Goal: Contribute content

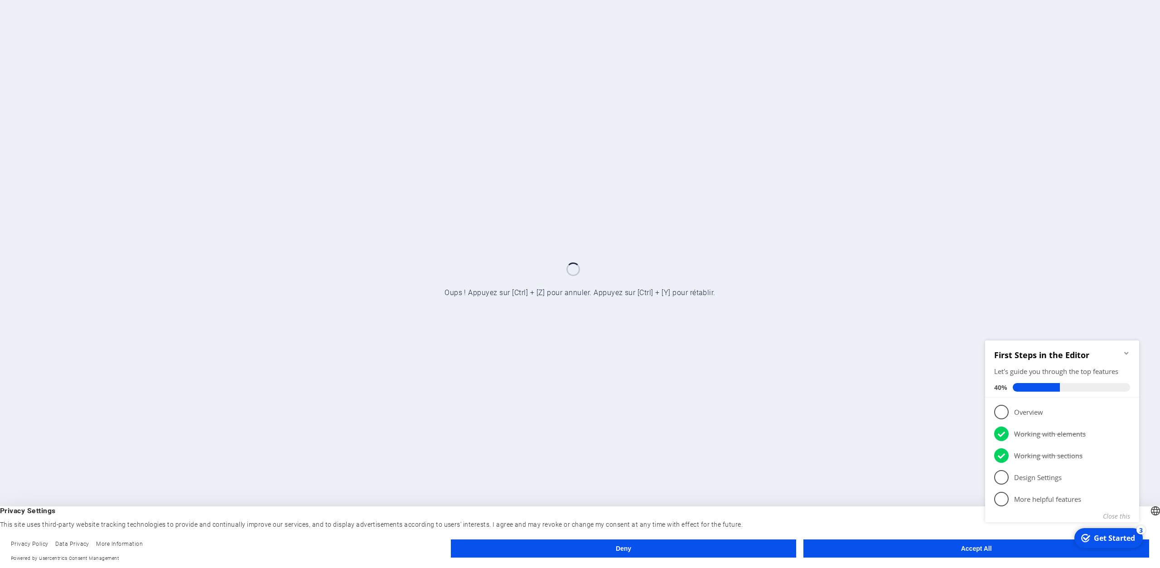
click at [949, 554] on button "Accept All" at bounding box center [977, 548] width 346 height 18
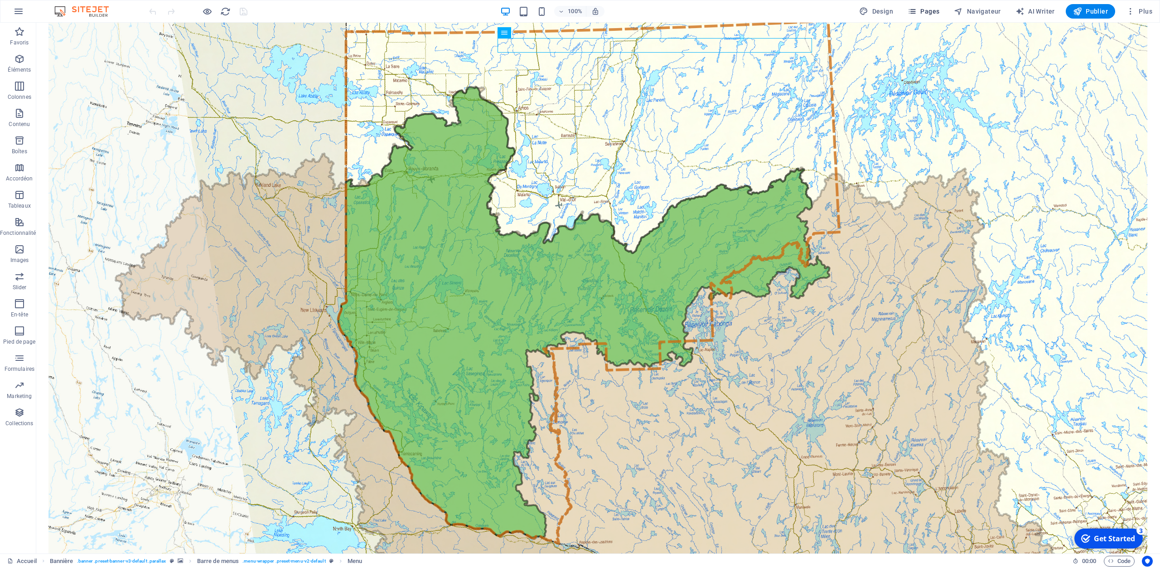
click at [917, 13] on icon "button" at bounding box center [912, 11] width 9 height 9
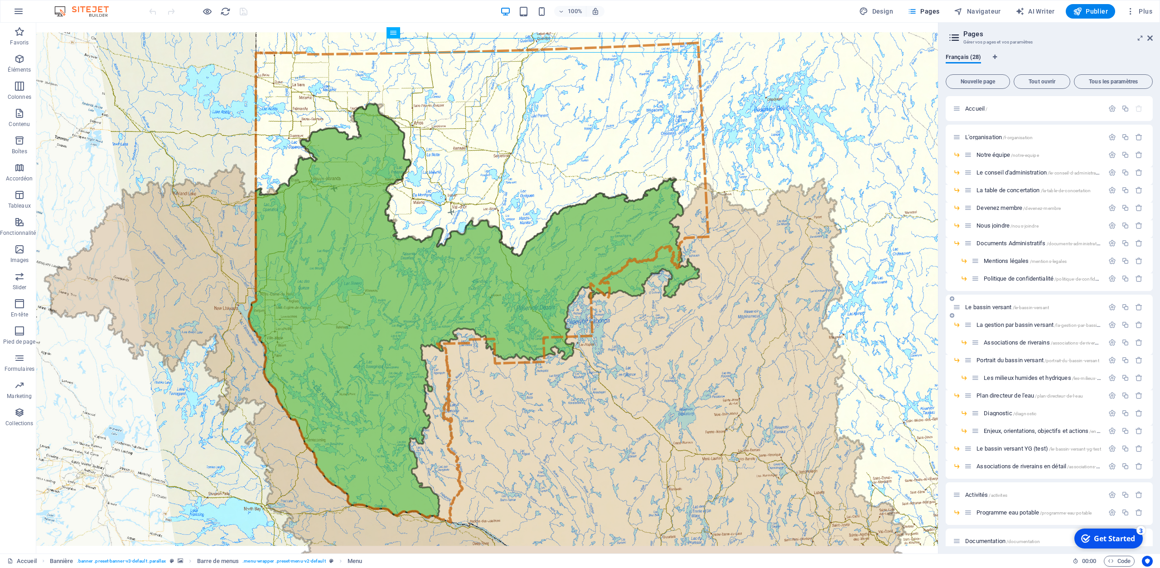
click at [992, 307] on span "Le bassin versant /le-bassin-versant" at bounding box center [1008, 307] width 84 height 7
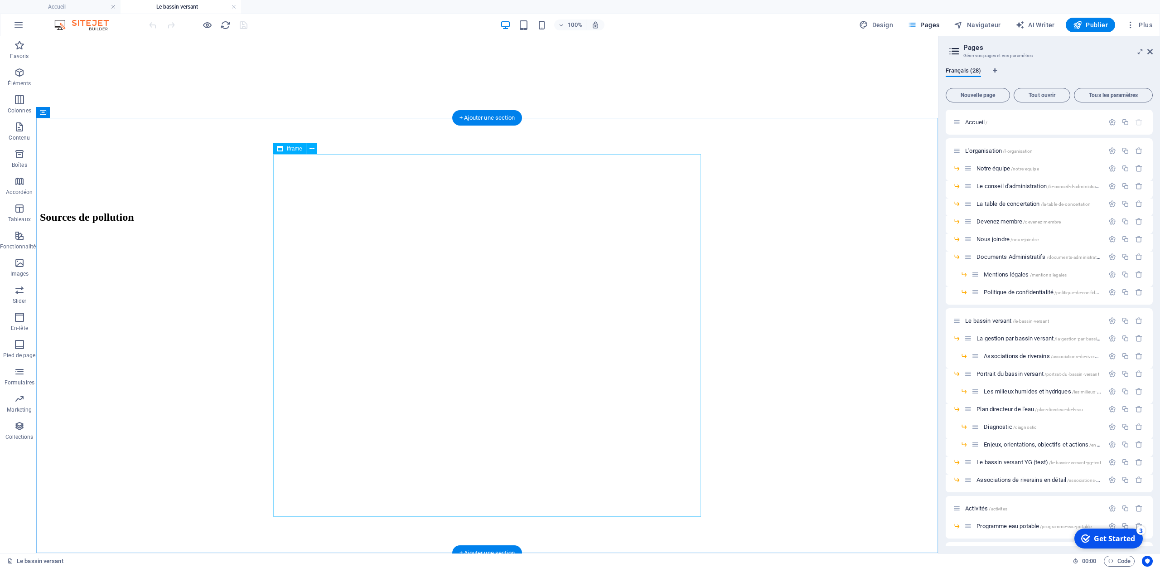
scroll to position [3124, 0]
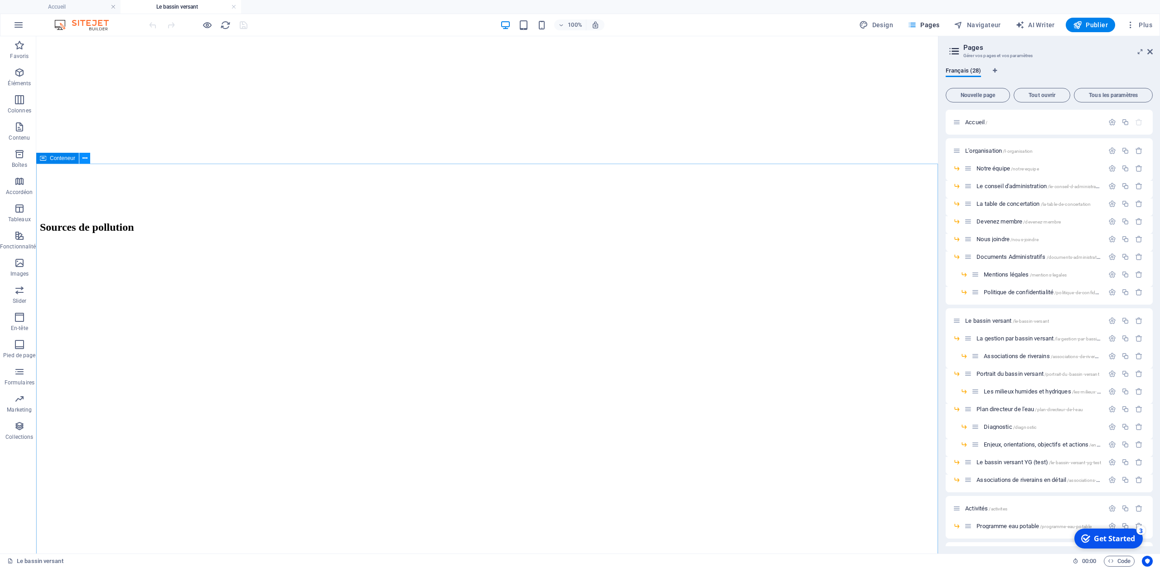
click at [85, 159] on icon at bounding box center [85, 159] width 5 height 10
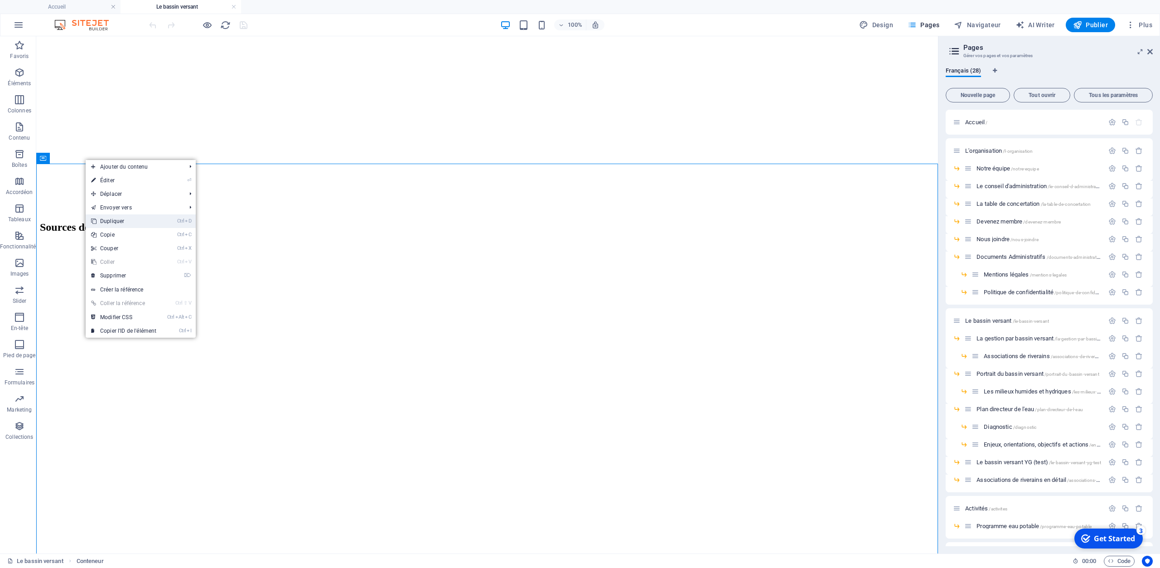
click at [112, 222] on link "Ctrl D Dupliquer" at bounding box center [124, 221] width 76 height 14
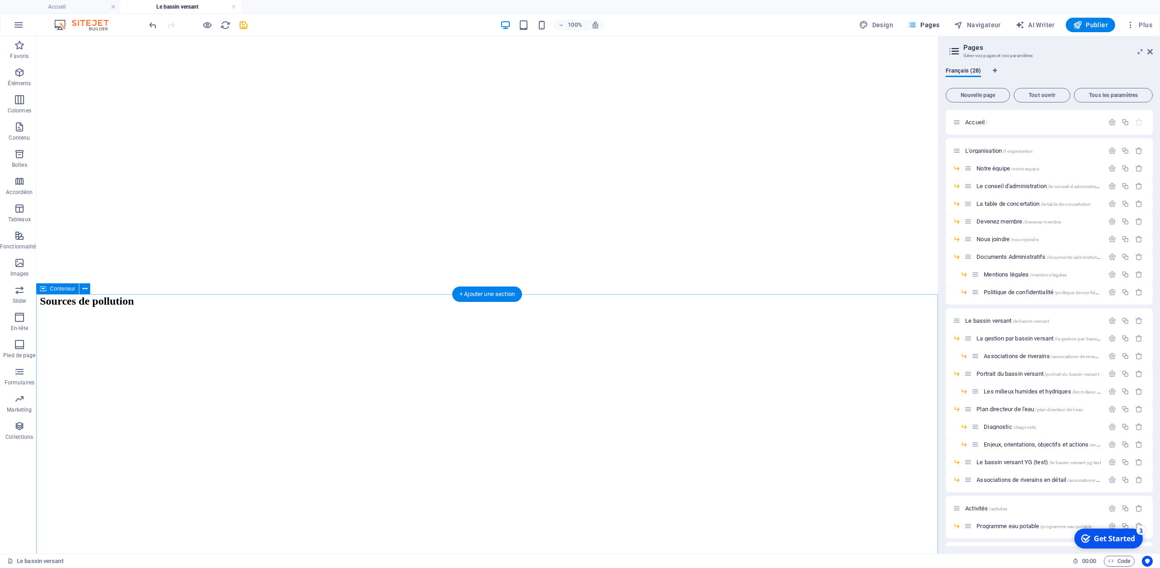
scroll to position [3088, 0]
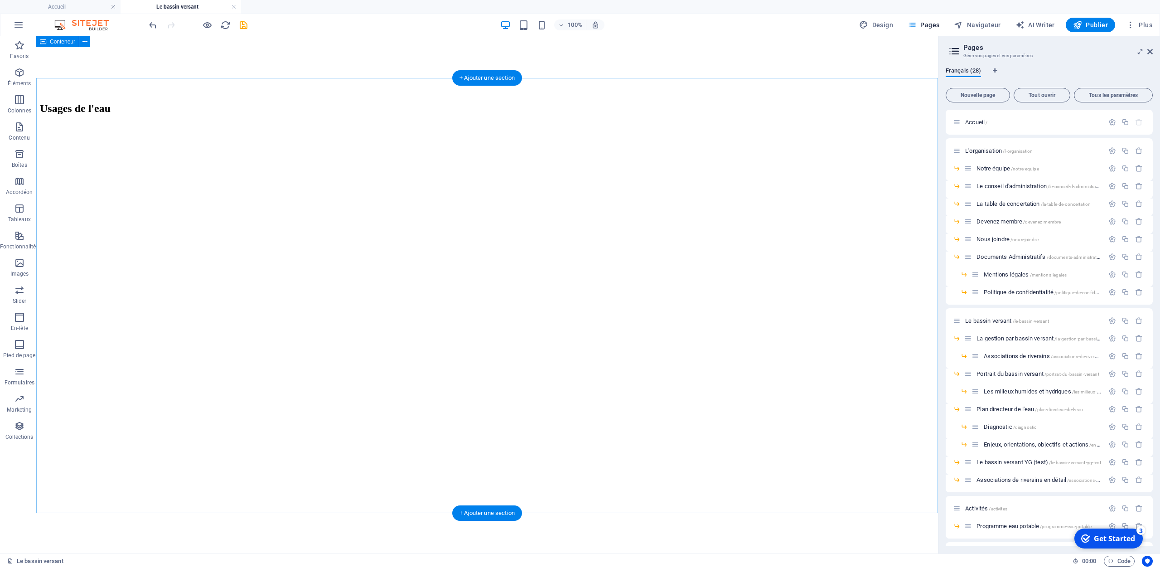
scroll to position [3607, 0]
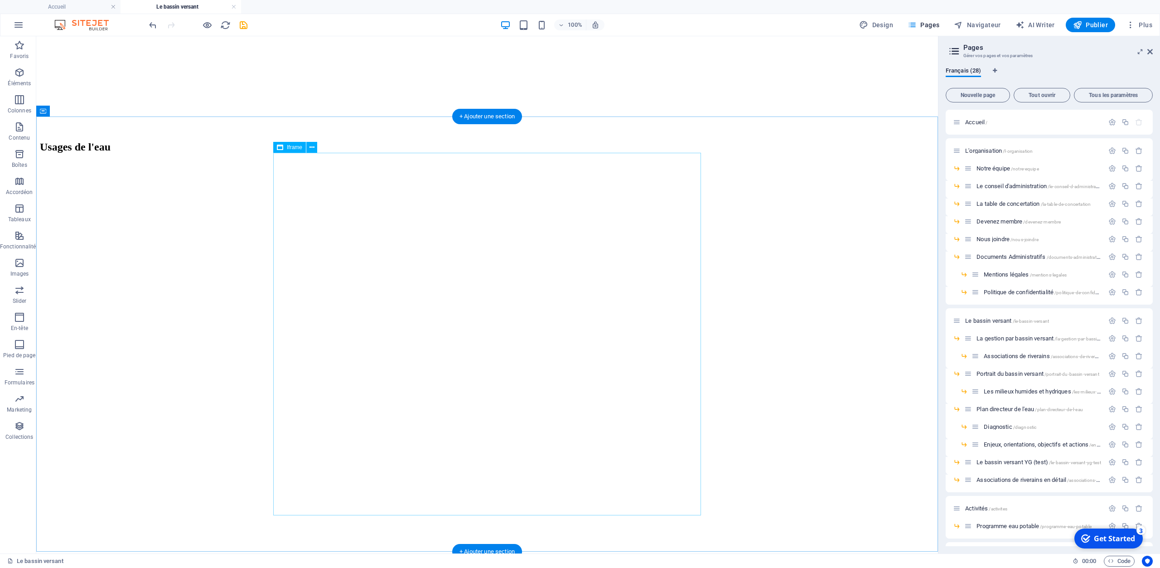
select select "%"
select select "px"
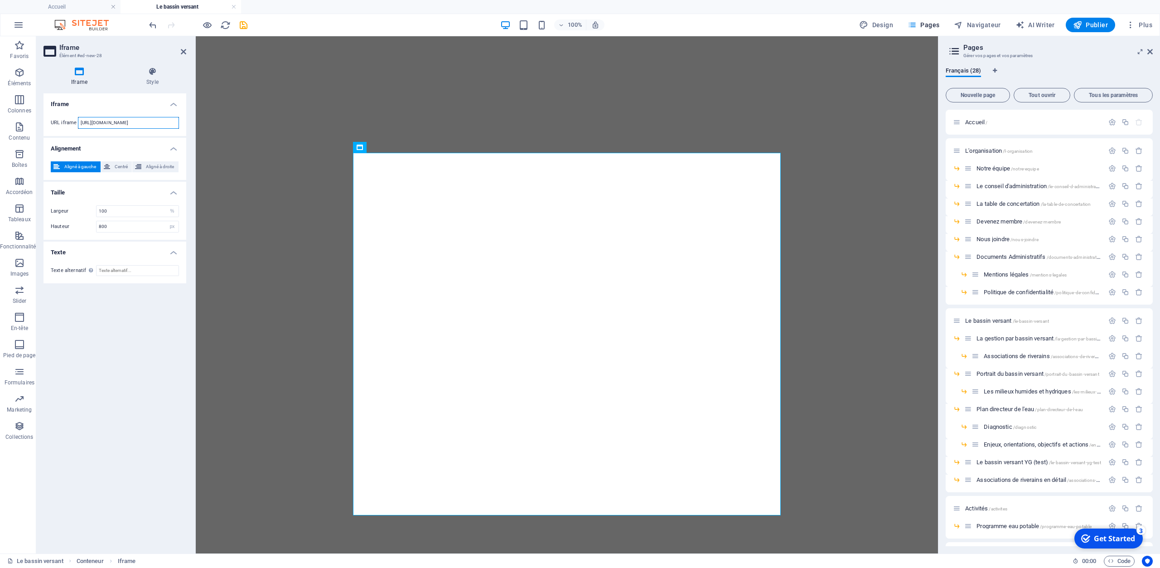
click at [136, 126] on input "[URL][DOMAIN_NAME]" at bounding box center [128, 123] width 101 height 12
click at [136, 120] on input "[URL][DOMAIN_NAME]" at bounding box center [128, 123] width 101 height 12
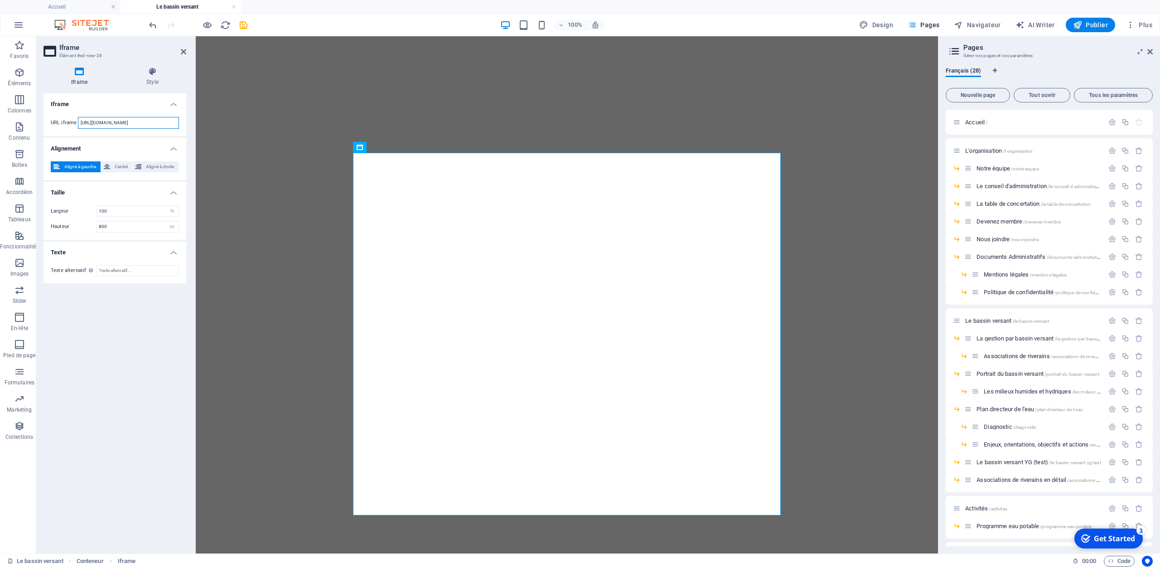
paste input "[DOMAIN_NAME][URL][DOMAIN_NAME]?,https://[DOMAIN_NAME]/apis/wss/environnement.f…"
type input "[URL][DOMAIN_NAME][DOMAIN_NAME]?,https://[DOMAIN_NAME]/apis/wss/environnement.f…"
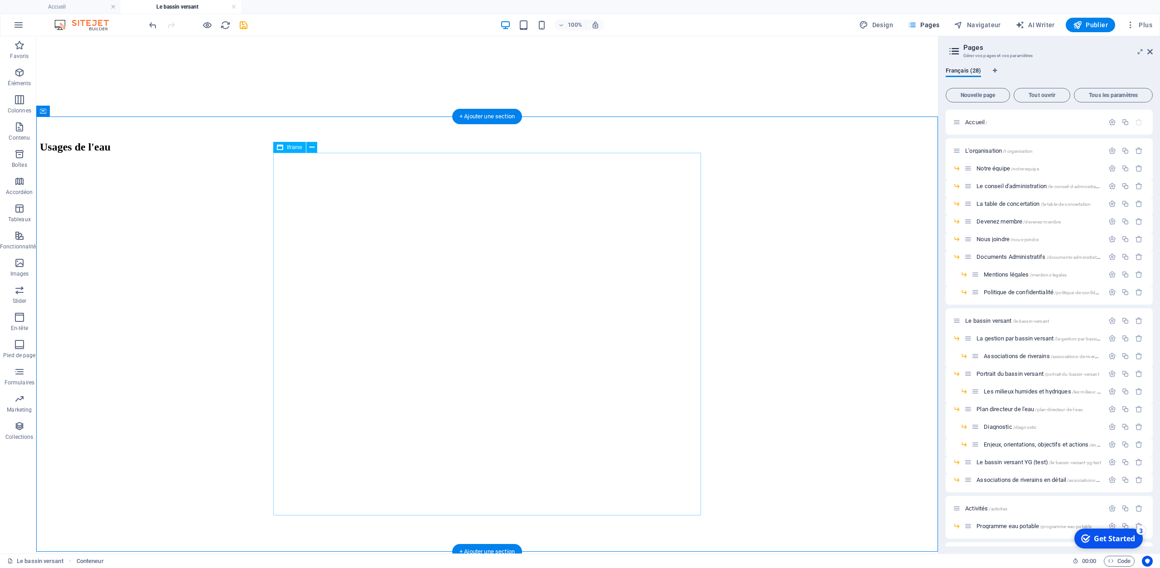
click at [288, 148] on span "Iframe" at bounding box center [294, 147] width 15 height 5
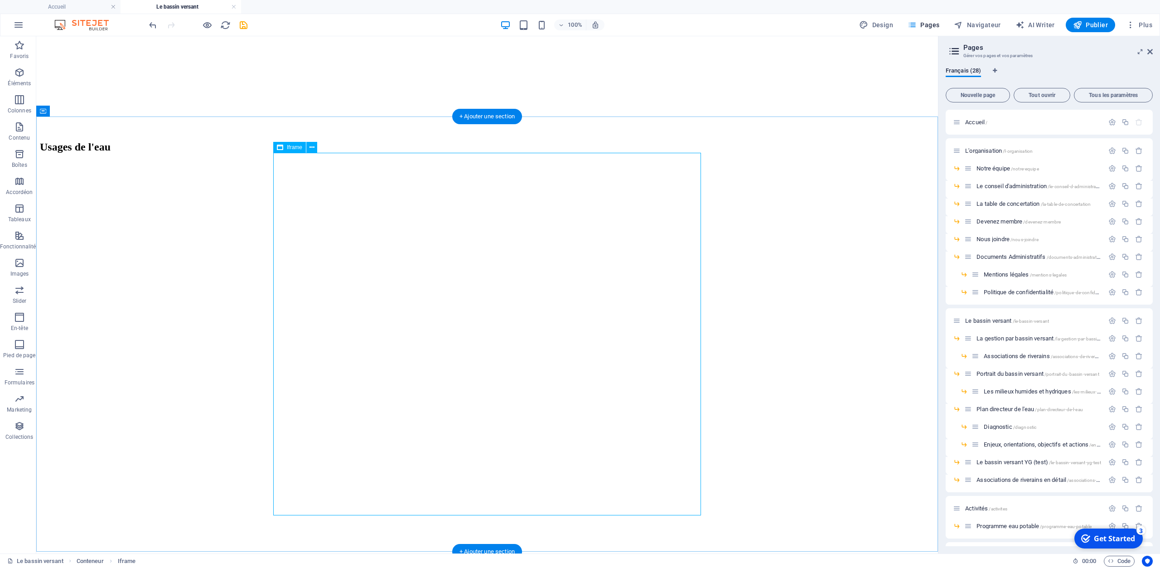
select select "%"
select select "px"
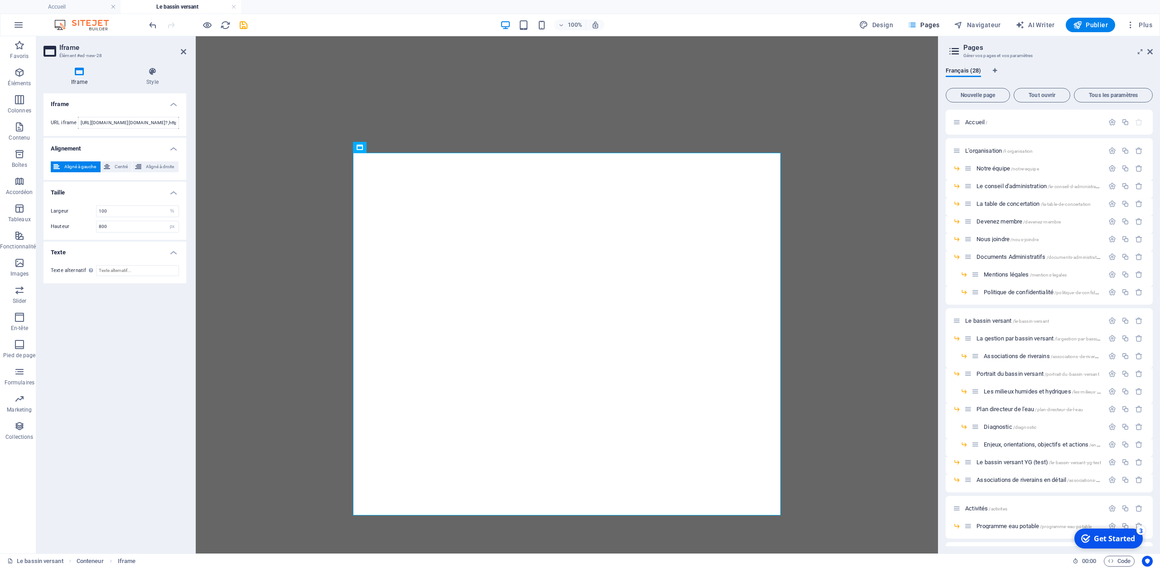
click at [176, 105] on h4 "Iframe" at bounding box center [115, 101] width 143 height 16
click at [176, 105] on h4 "Iframe" at bounding box center [115, 104] width 143 height 22
click at [23, 75] on icon "button" at bounding box center [19, 72] width 11 height 11
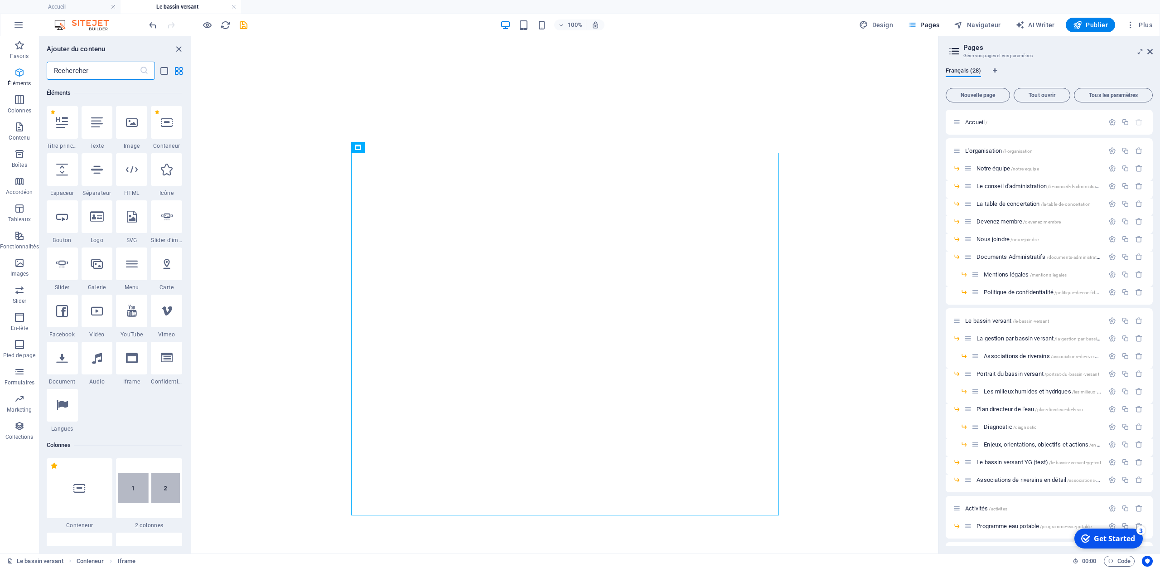
scroll to position [96, 0]
click at [103, 122] on icon at bounding box center [97, 123] width 12 height 12
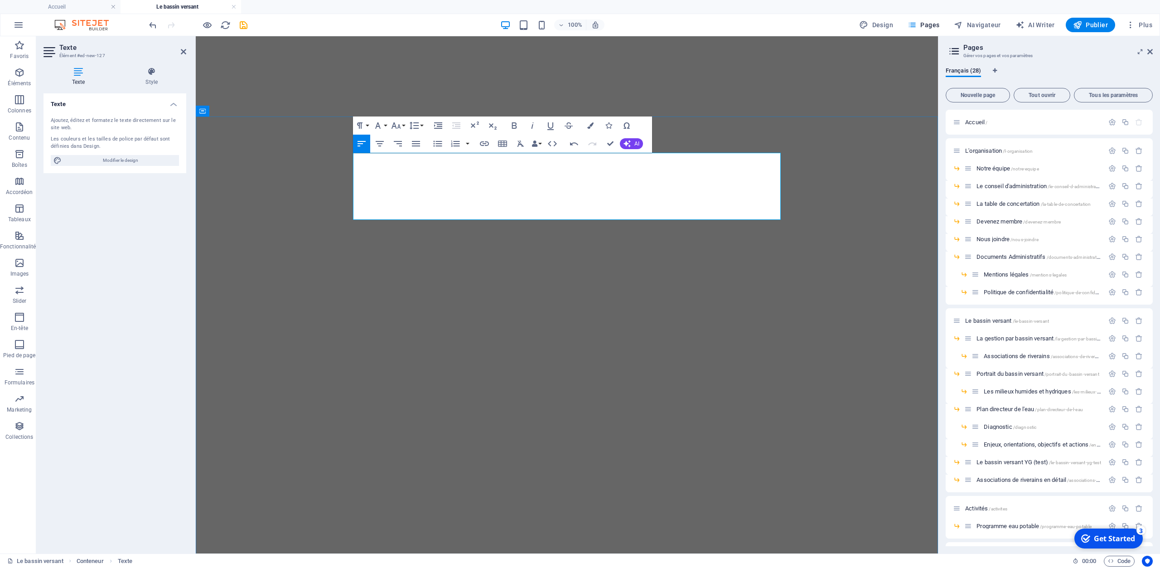
scroll to position [3576, 3]
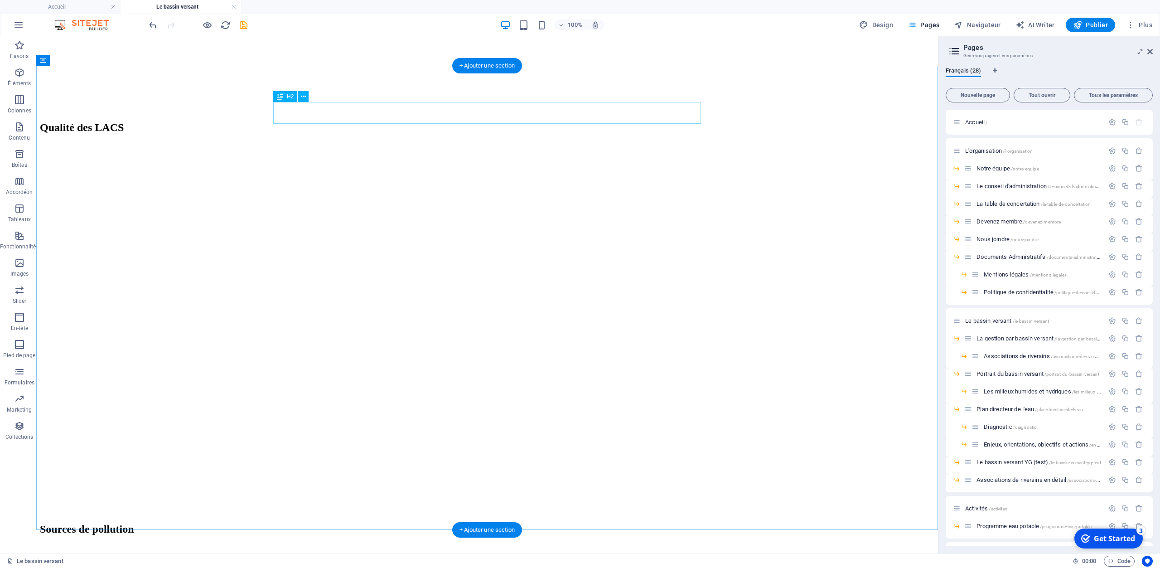
scroll to position [2758, 0]
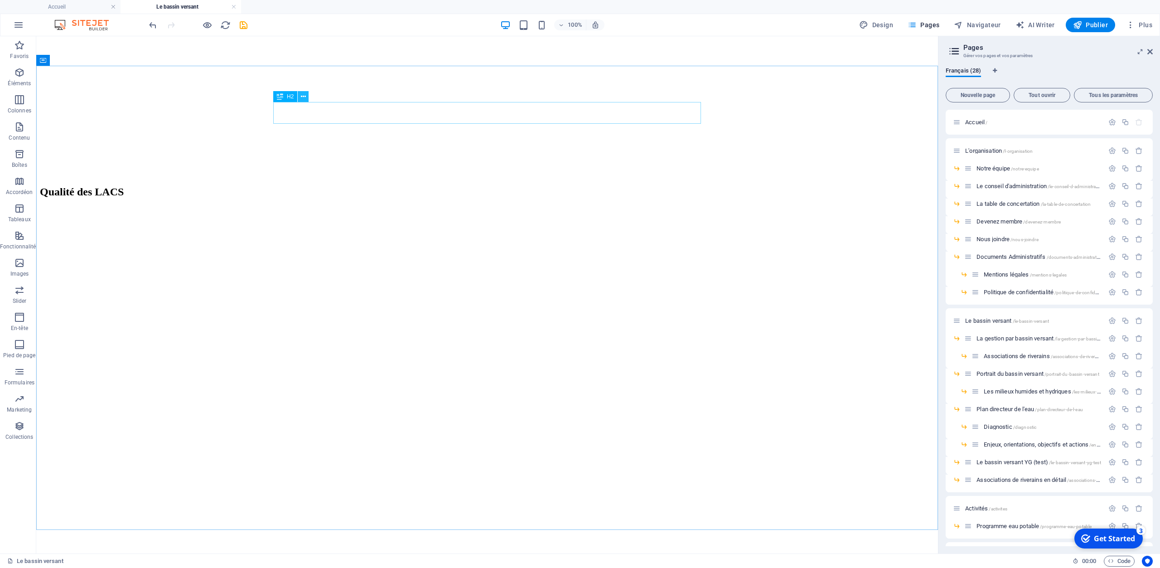
click at [302, 98] on icon at bounding box center [303, 97] width 5 height 10
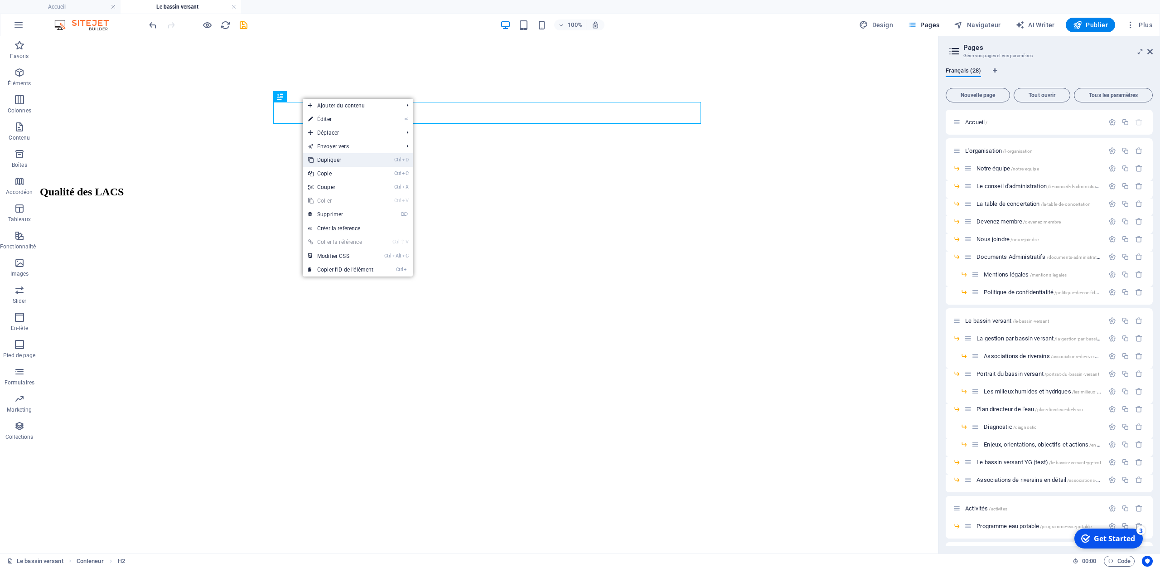
click at [340, 158] on link "Ctrl D Dupliquer" at bounding box center [341, 160] width 76 height 14
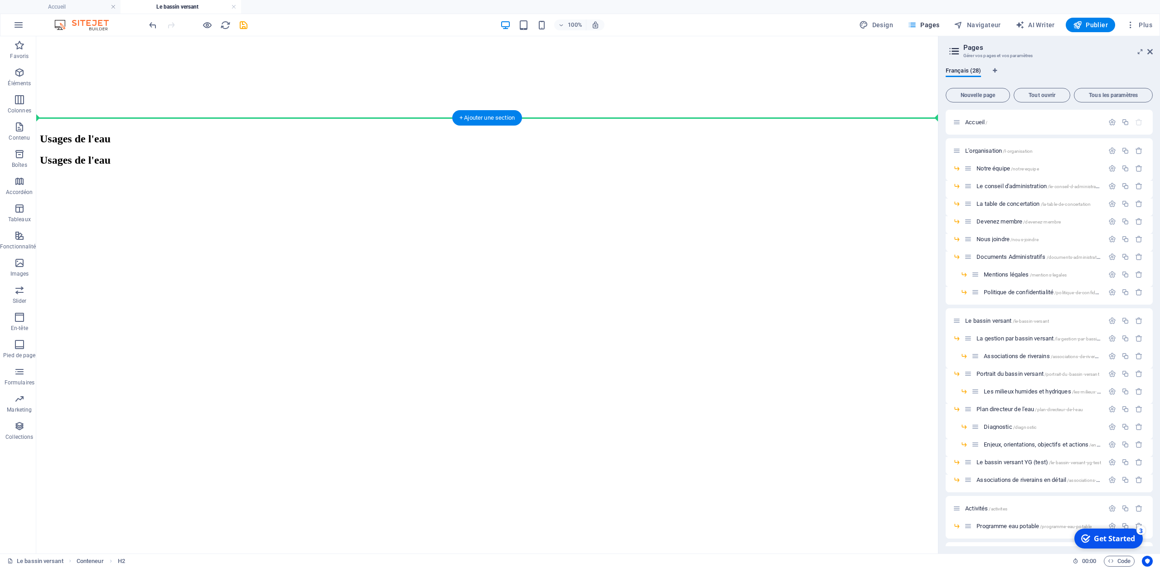
scroll to position [3614, 0]
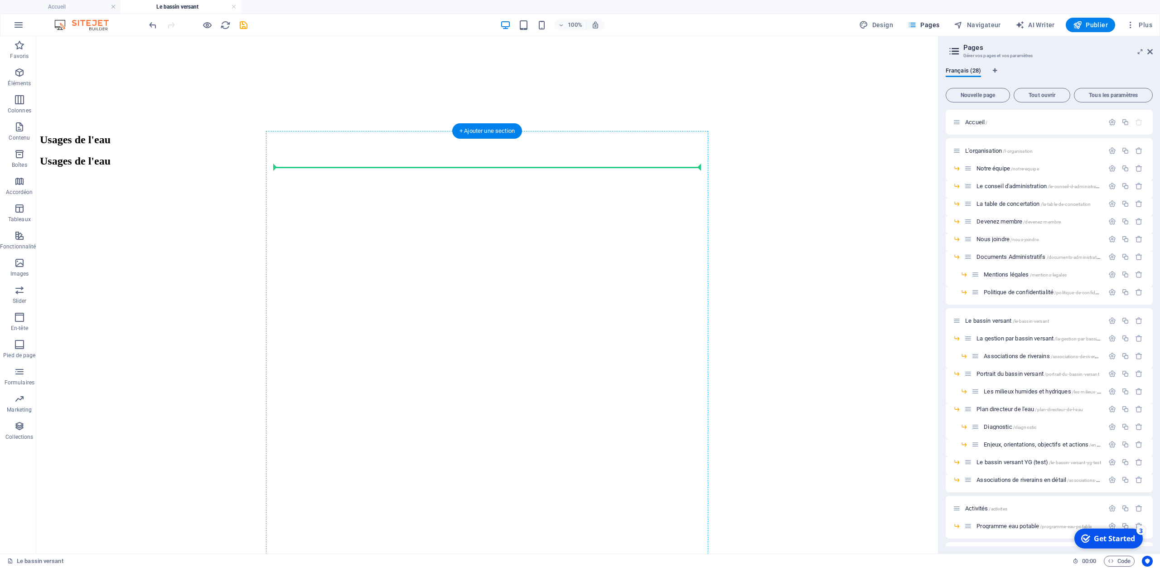
drag, startPoint x: 320, startPoint y: 158, endPoint x: 364, endPoint y: 171, distance: 45.0
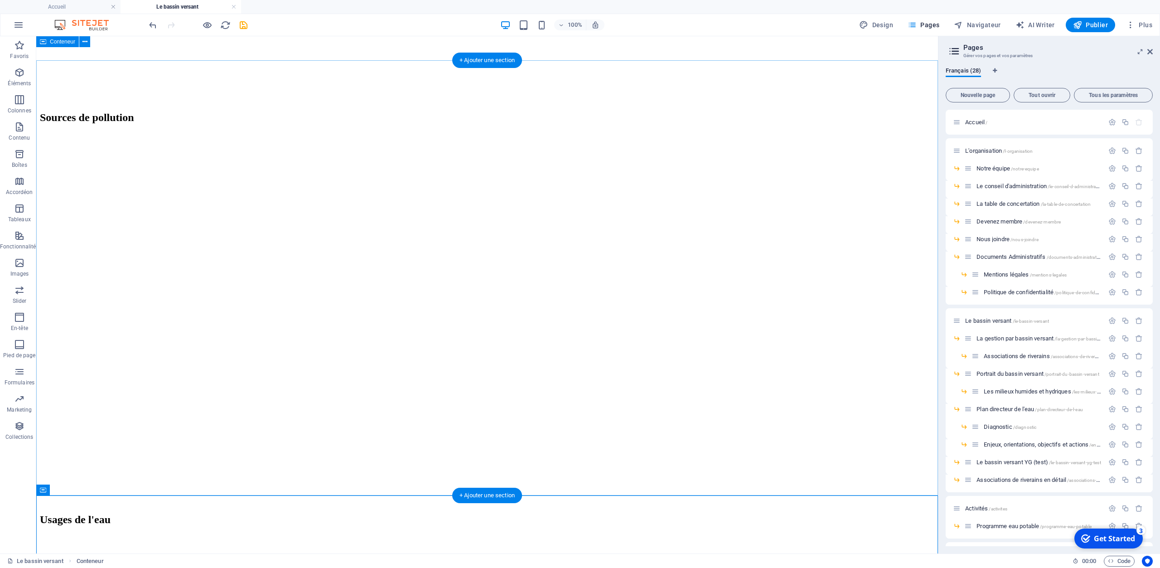
scroll to position [3215, 0]
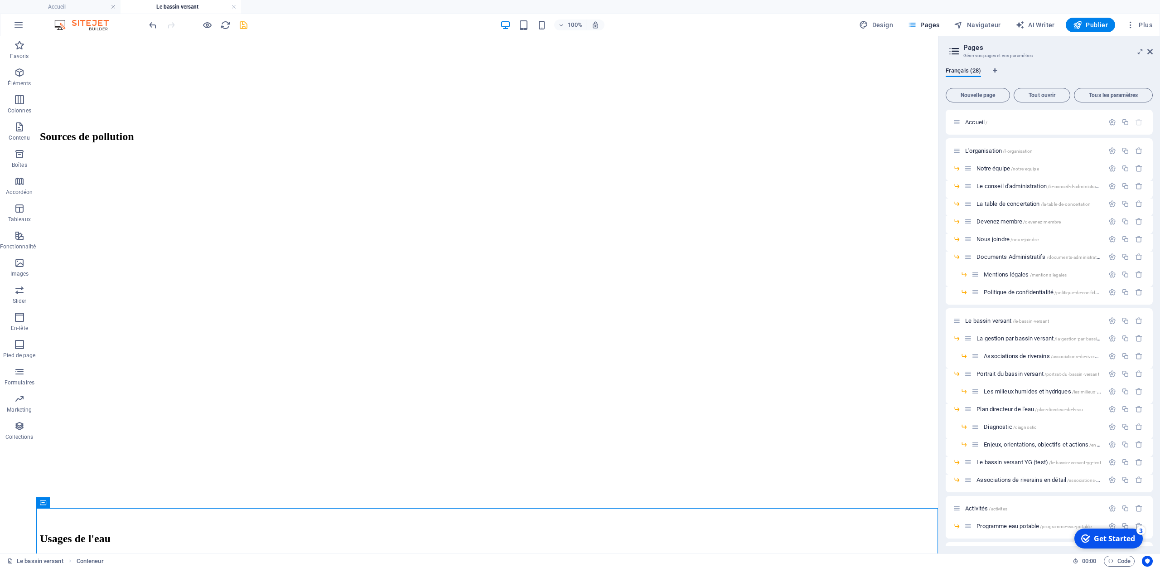
click at [246, 29] on icon "save" at bounding box center [243, 25] width 10 height 10
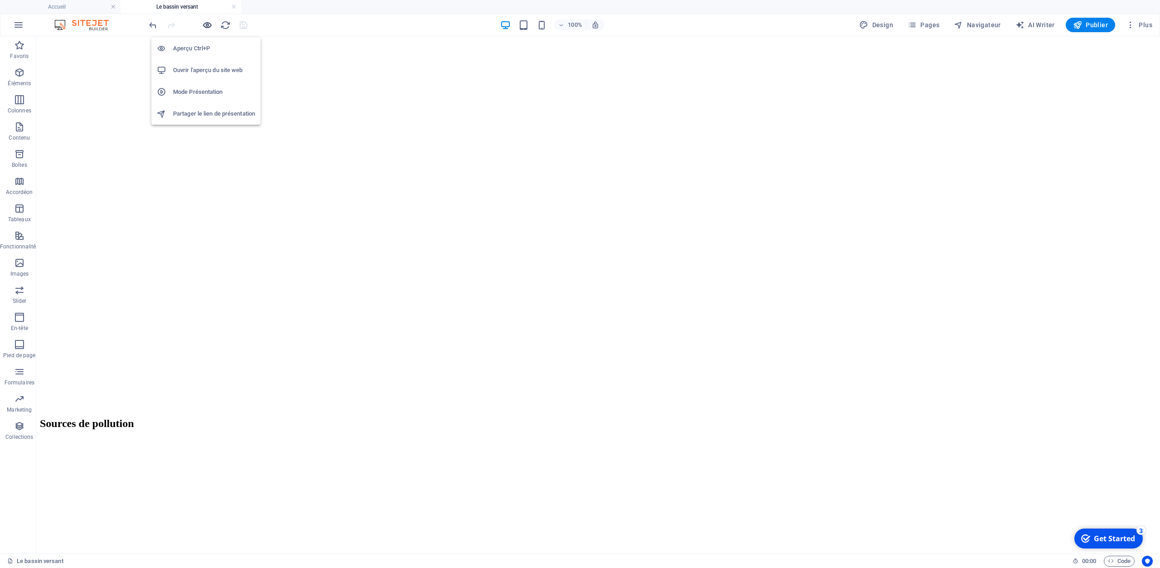
click at [205, 26] on icon "button" at bounding box center [207, 25] width 10 height 10
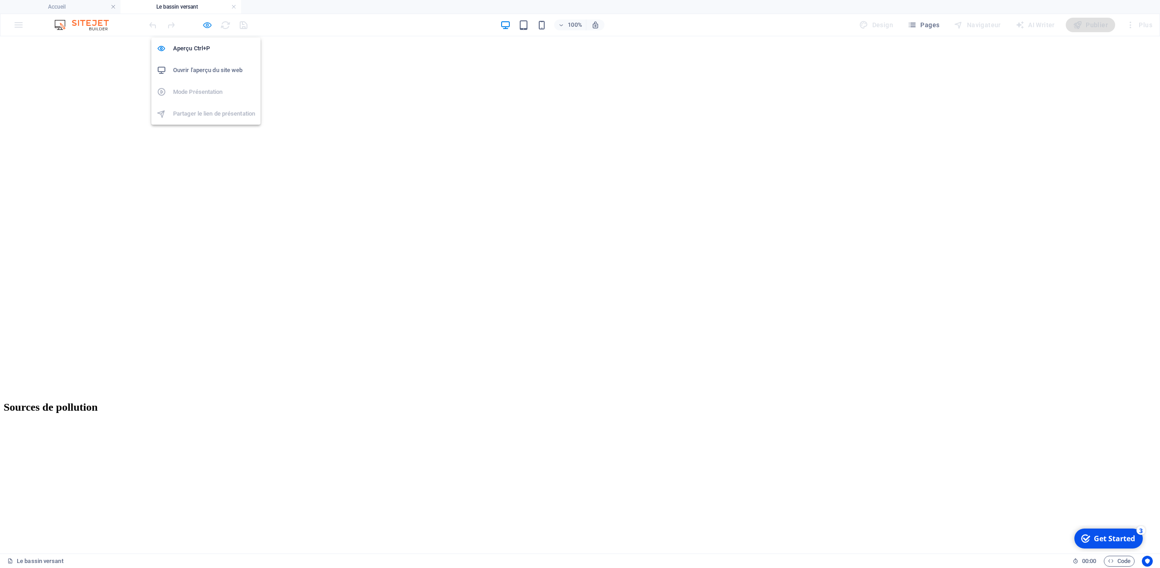
click at [206, 24] on icon "button" at bounding box center [207, 25] width 10 height 10
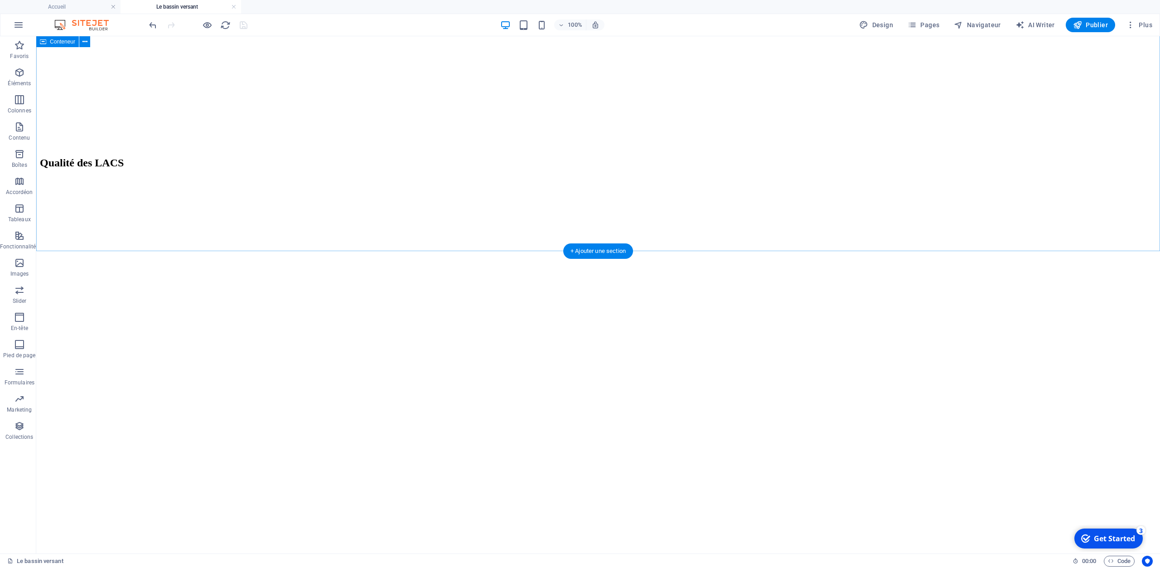
scroll to position [2932, 0]
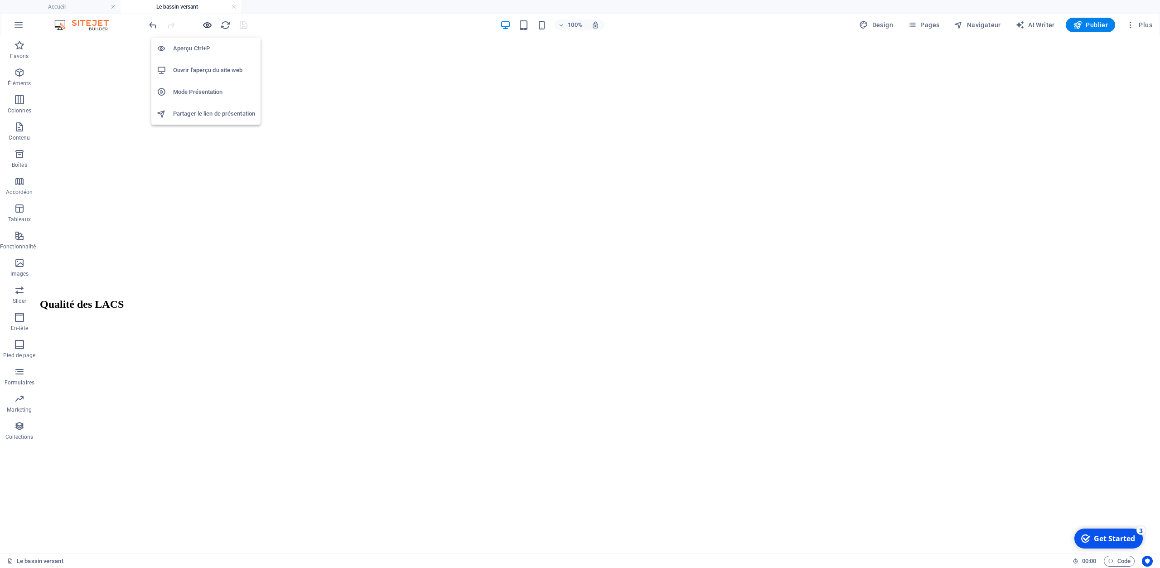
click at [206, 25] on icon "button" at bounding box center [207, 25] width 10 height 10
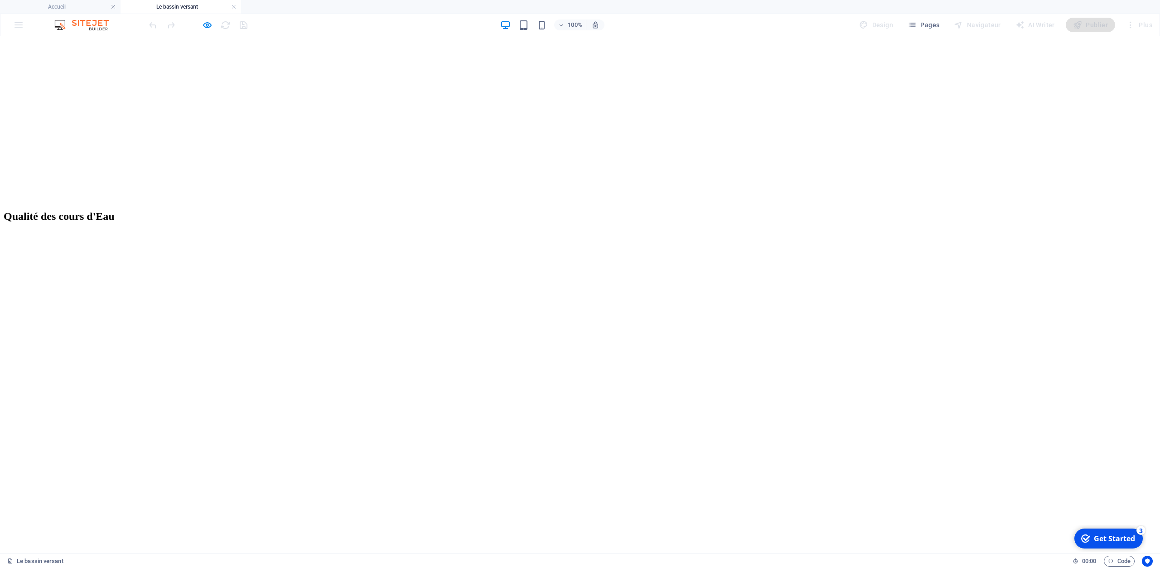
scroll to position [2696, 0]
click at [210, 26] on icon "button" at bounding box center [207, 25] width 10 height 10
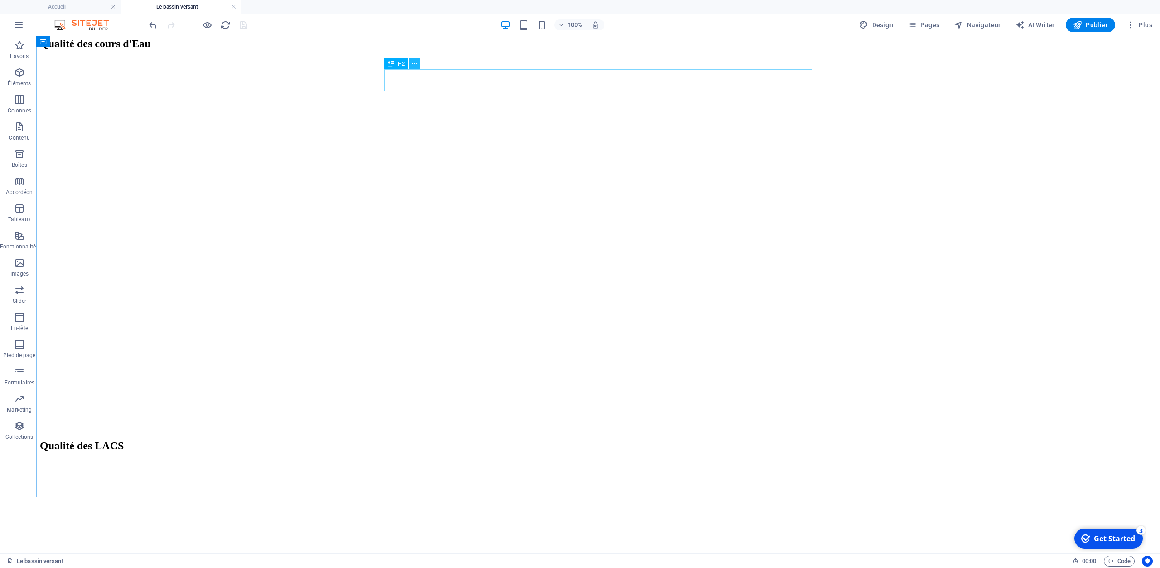
click at [413, 67] on icon at bounding box center [414, 64] width 5 height 10
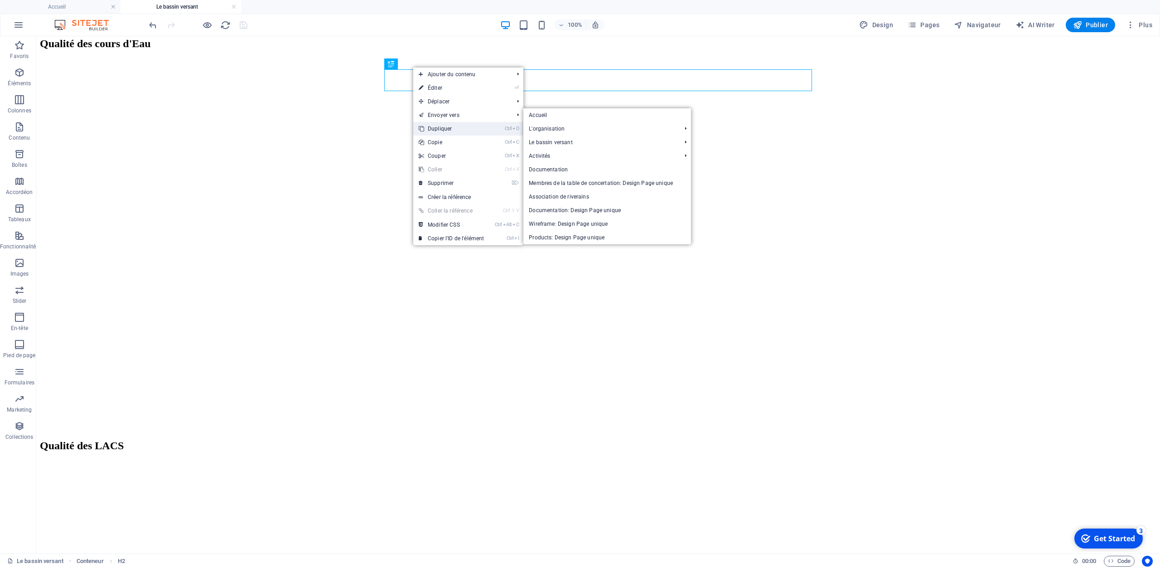
click at [453, 127] on link "Ctrl D Dupliquer" at bounding box center [451, 129] width 76 height 14
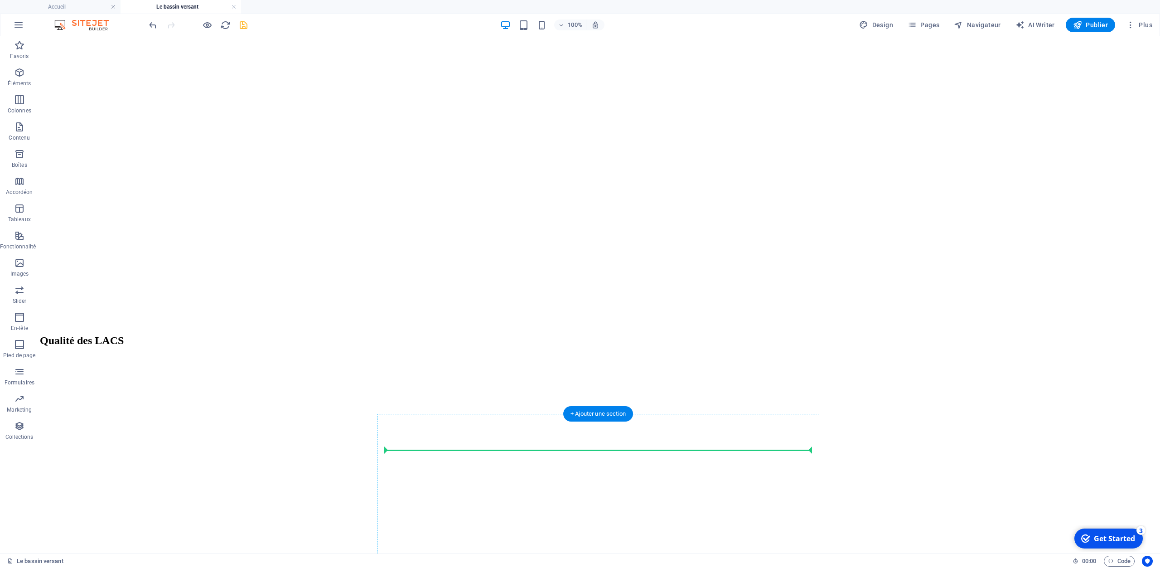
drag, startPoint x: 436, startPoint y: 126, endPoint x: 455, endPoint y: 455, distance: 330.1
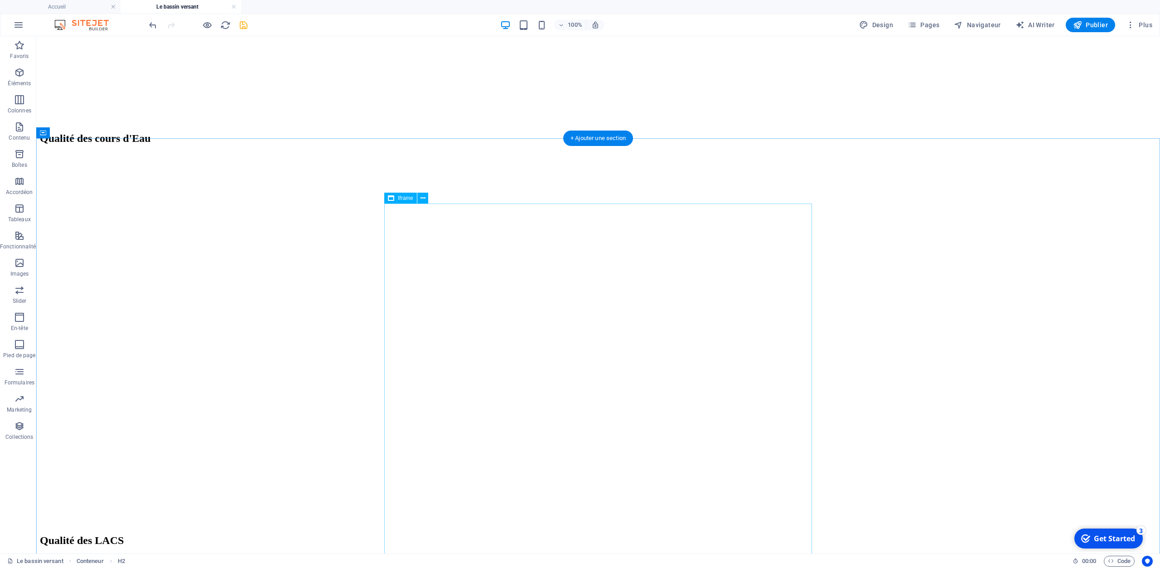
scroll to position [2685, 0]
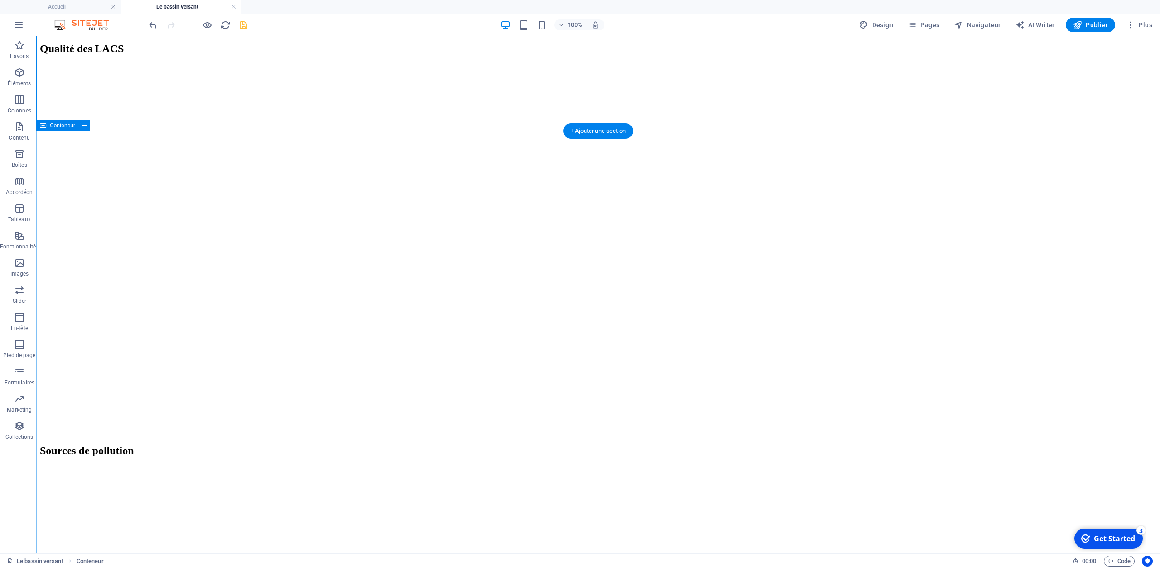
scroll to position [3204, 0]
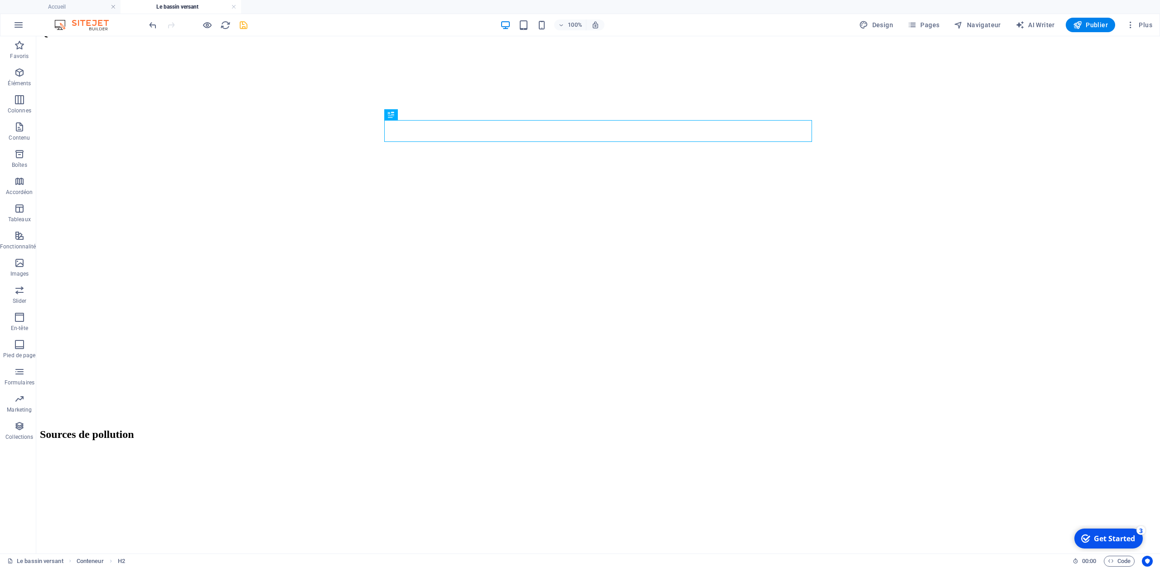
click at [243, 25] on icon "save" at bounding box center [243, 25] width 10 height 10
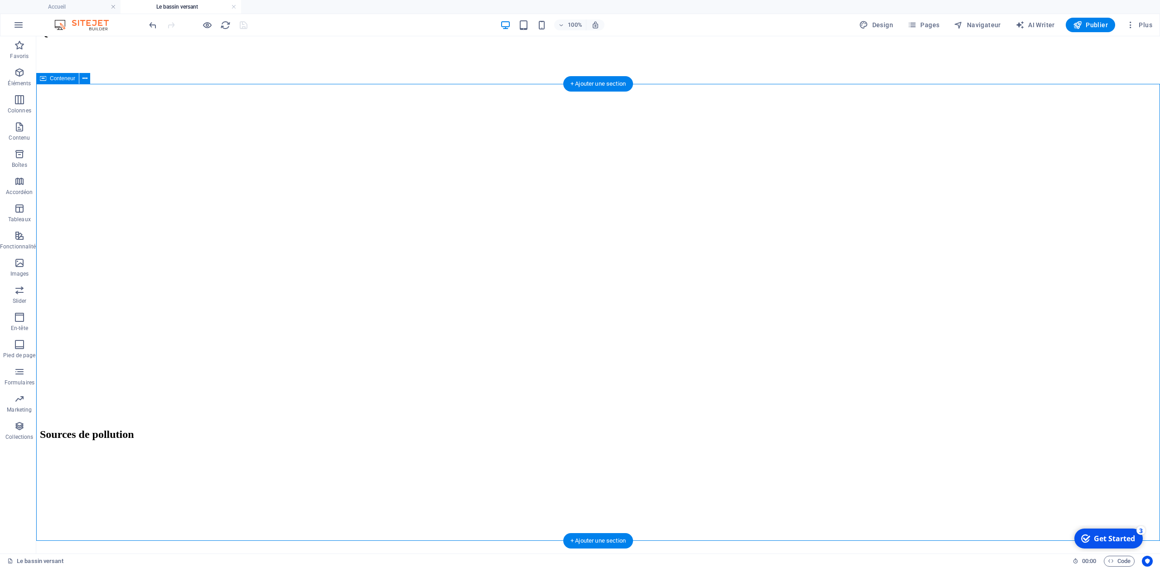
drag, startPoint x: 821, startPoint y: 127, endPoint x: 883, endPoint y: 287, distance: 171.2
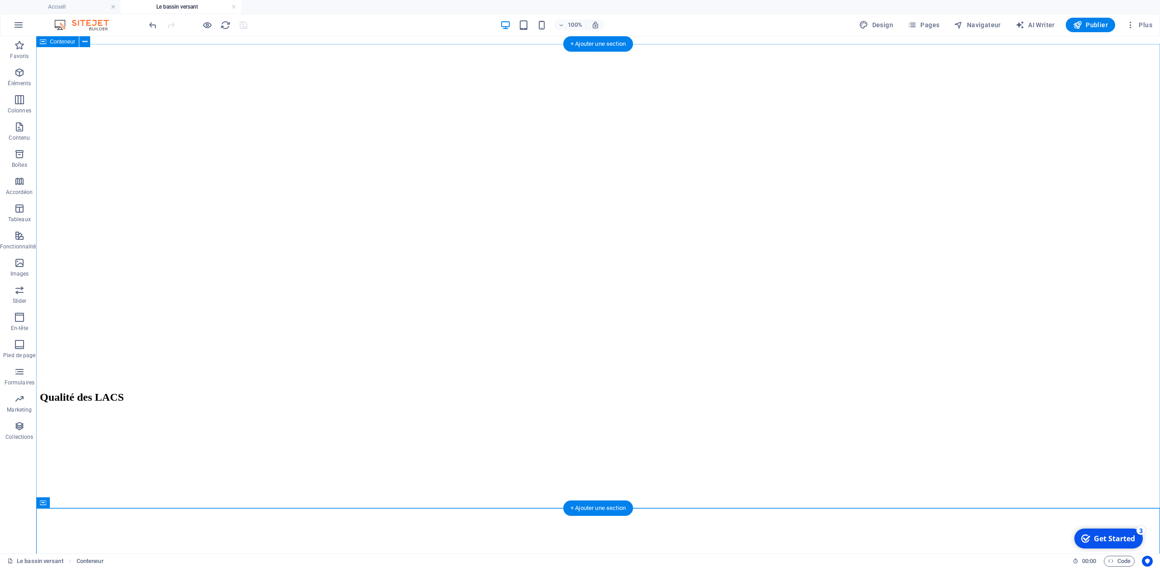
scroll to position [2780, 0]
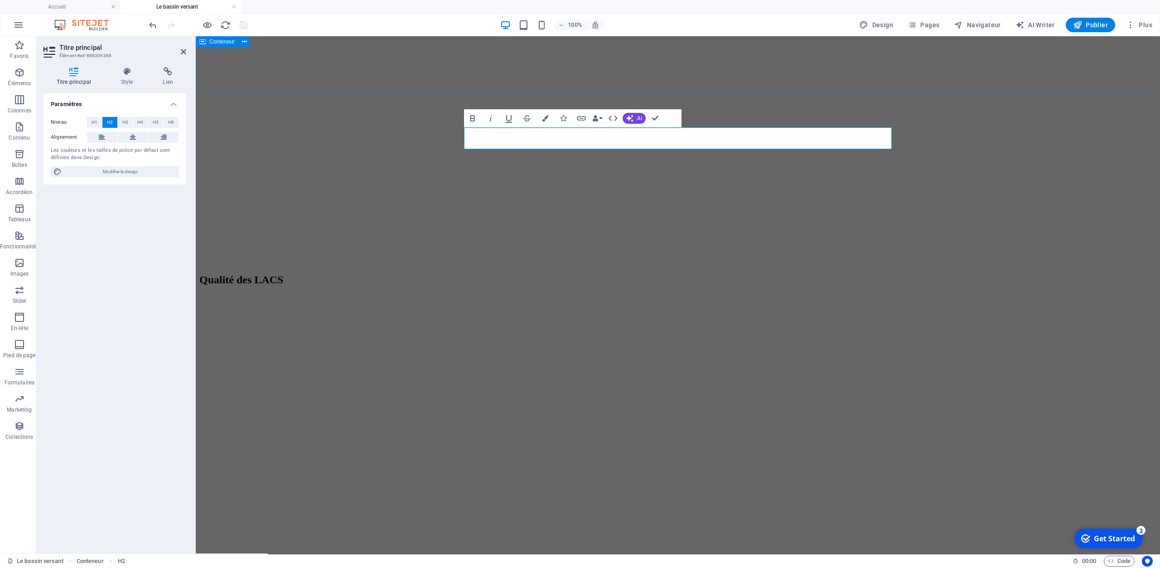
scroll to position [2733, 0]
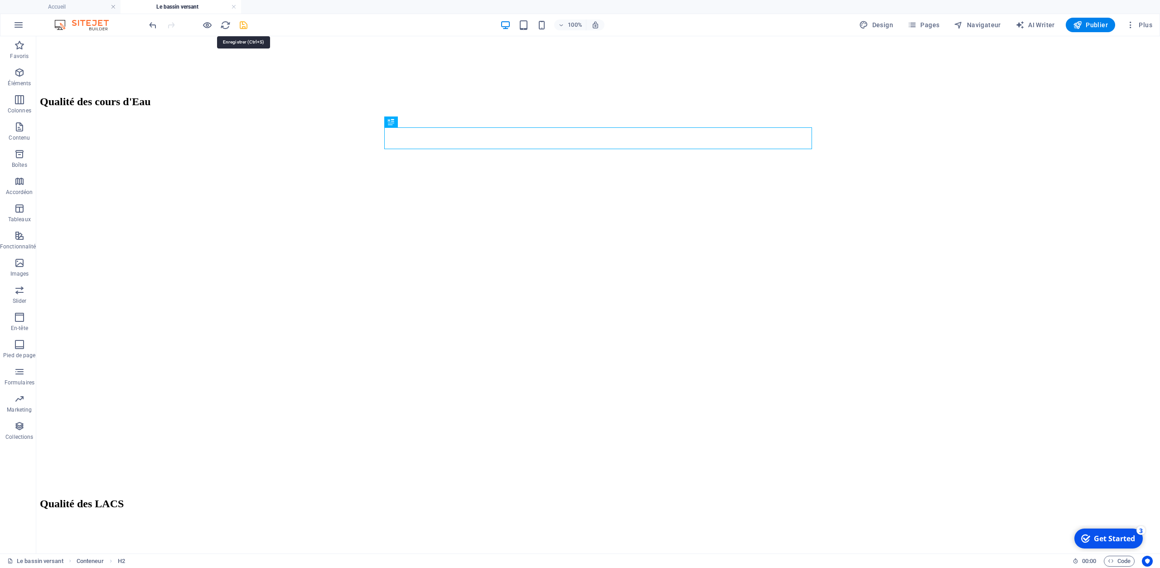
click at [244, 25] on icon "save" at bounding box center [243, 25] width 10 height 10
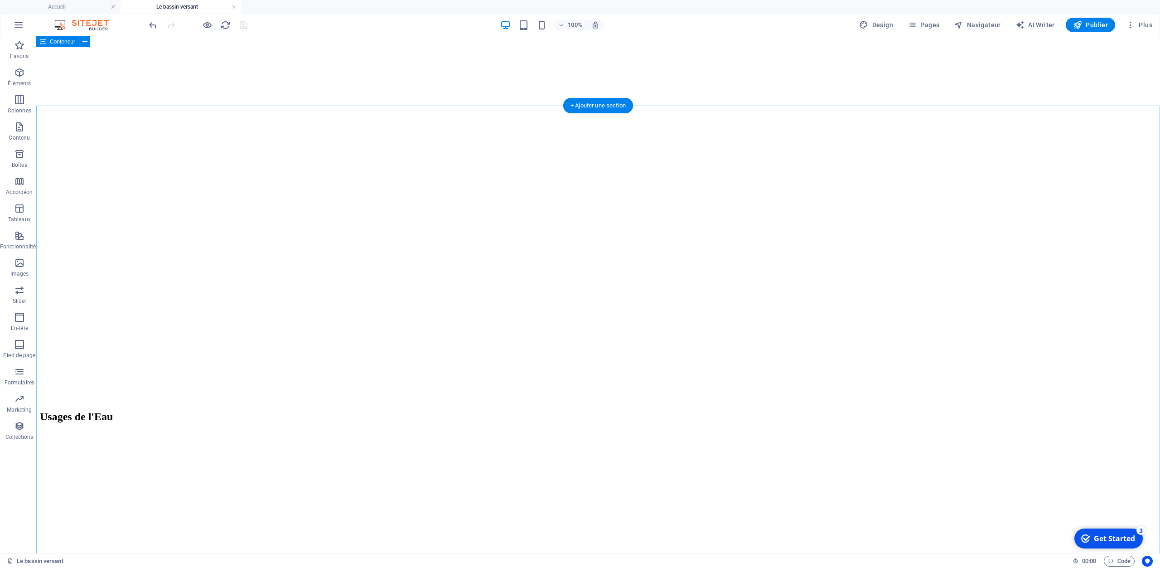
scroll to position [3622, 0]
